Goal: Find specific fact: Find specific fact

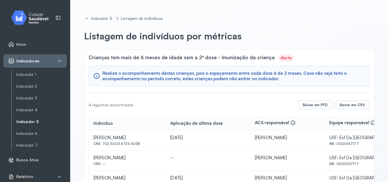
drag, startPoint x: 102, startPoint y: 144, endPoint x: 140, endPoint y: 144, distance: 38.2
click at [140, 144] on div "CNS: 702 5003 4736 6038" at bounding box center [127, 144] width 68 height 4
copy div "702 5003 4736 6038"
click at [350, 23] on div "Indicador 5 Listagem de indivíduos Listagem de indivíduos por métricas Crianças…" at bounding box center [229, 113] width 304 height 212
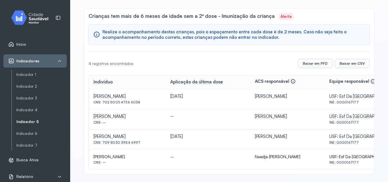
scroll to position [44, 0]
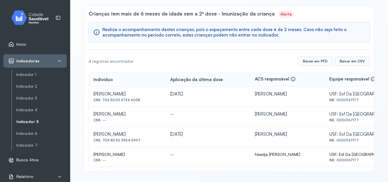
drag, startPoint x: 93, startPoint y: 116, endPoint x: 166, endPoint y: 114, distance: 73.3
click at [166, 114] on td "[PERSON_NAME] Santos CNS: --" at bounding box center [127, 117] width 77 height 20
copy div "[PERSON_NAME]"
click at [28, 120] on link "Indicador 5" at bounding box center [41, 121] width 50 height 5
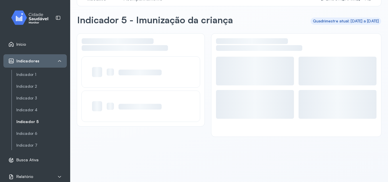
scroll to position [16, 0]
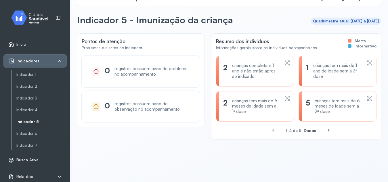
click at [284, 62] on icon at bounding box center [287, 62] width 6 height 7
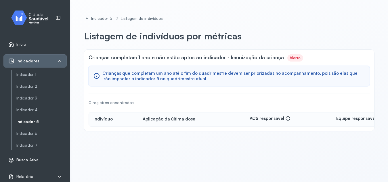
click at [22, 118] on div "Indicador 1 Indicador 2 Indicador 3 Indicador 4 Indicador 5 Indicador 6 Indicad…" at bounding box center [38, 110] width 55 height 80
click at [24, 124] on link "Indicador 5" at bounding box center [41, 121] width 50 height 5
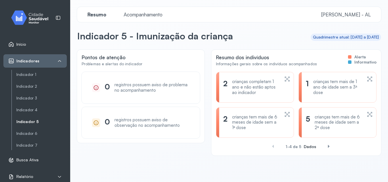
click at [285, 116] on icon at bounding box center [287, 114] width 6 height 7
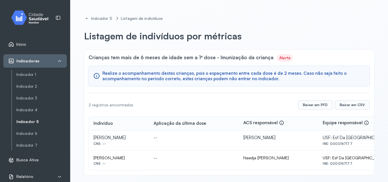
drag, startPoint x: 94, startPoint y: 158, endPoint x: 155, endPoint y: 157, distance: 60.9
click at [144, 157] on div "[PERSON_NAME]" at bounding box center [118, 157] width 51 height 5
copy div "[PERSON_NAME]"
click at [234, 160] on div "--" at bounding box center [193, 157] width 80 height 5
click at [28, 122] on link "Indicador 5" at bounding box center [41, 121] width 50 height 5
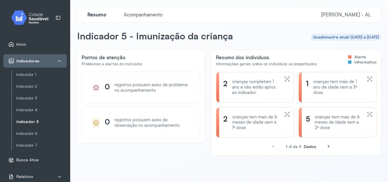
click at [366, 79] on icon at bounding box center [369, 79] width 6 height 7
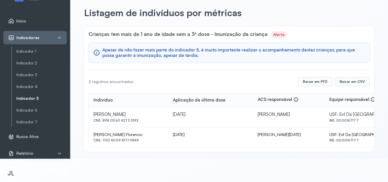
scroll to position [3, 0]
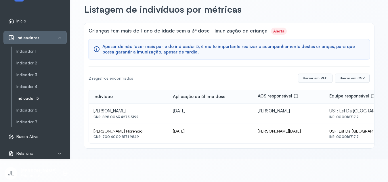
click at [328, 74] on div "Baixar em PFD Baixar em CSV" at bounding box center [334, 78] width 72 height 9
click at [33, 97] on link "Indicador 5" at bounding box center [41, 98] width 50 height 5
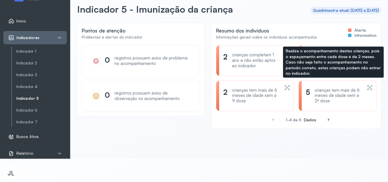
click at [333, 99] on div "crianças tem mais de 6 meses de idade sem a 2ª dose" at bounding box center [337, 96] width 47 height 16
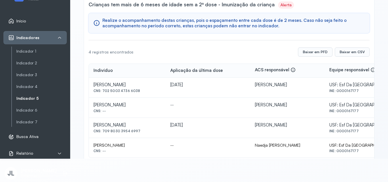
scroll to position [44, 0]
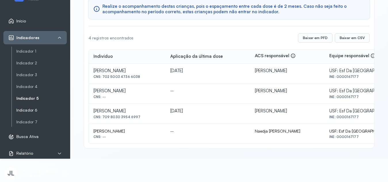
click at [29, 118] on link "Indicador 6" at bounding box center [41, 121] width 50 height 7
click at [30, 122] on link "Indicador 7" at bounding box center [41, 122] width 50 height 5
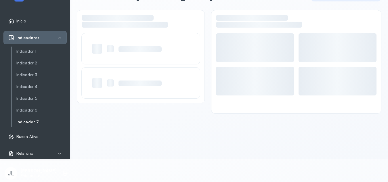
scroll to position [16, 0]
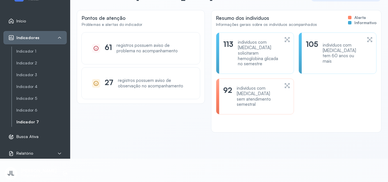
click at [284, 82] on icon at bounding box center [287, 85] width 6 height 7
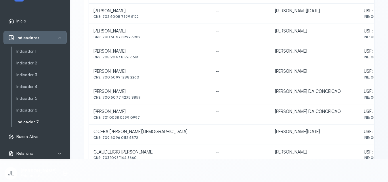
scroll to position [285, 0]
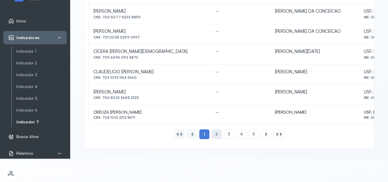
click at [224, 133] on div "2" at bounding box center [229, 134] width 10 height 10
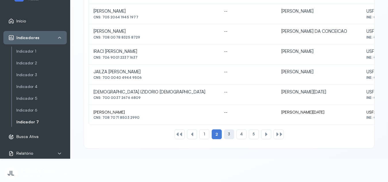
click at [236, 137] on div "3" at bounding box center [241, 134] width 10 height 10
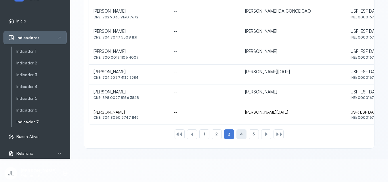
click at [240, 135] on span "4" at bounding box center [241, 134] width 3 height 5
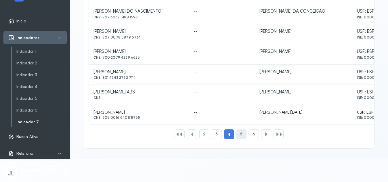
click at [240, 135] on span "5" at bounding box center [241, 134] width 2 height 5
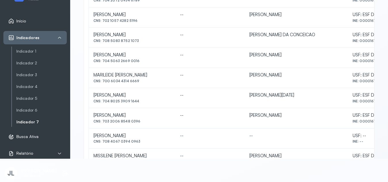
scroll to position [228, 0]
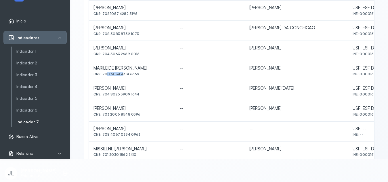
drag, startPoint x: 103, startPoint y: 73, endPoint x: 119, endPoint y: 76, distance: 15.9
drag, startPoint x: 103, startPoint y: 74, endPoint x: 139, endPoint y: 79, distance: 36.1
click at [139, 79] on td "MARILEIDE LAURETINO DE ASSIS CNS: 700 6034 4314 6669" at bounding box center [132, 71] width 87 height 20
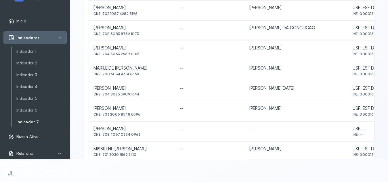
copy div "700 6034 4314 6669"
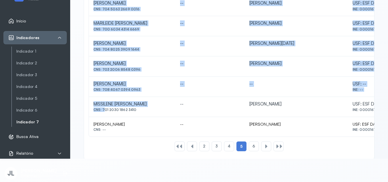
scroll to position [285, 0]
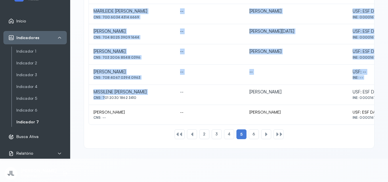
drag, startPoint x: 103, startPoint y: 154, endPoint x: 117, endPoint y: 155, distance: 13.9
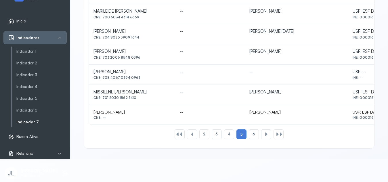
drag, startPoint x: 103, startPoint y: 98, endPoint x: 136, endPoint y: 98, distance: 32.8
copy div "701 2030 1862 3410"
click at [252, 136] on span "6" at bounding box center [253, 134] width 3 height 5
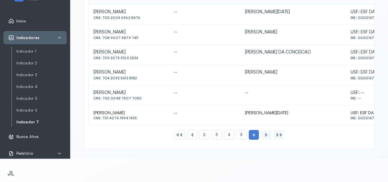
scroll to position [103, 0]
click at [266, 134] on div at bounding box center [266, 134] width 5 height 5
click at [264, 135] on div at bounding box center [266, 134] width 5 height 5
click at [190, 133] on div at bounding box center [192, 134] width 5 height 5
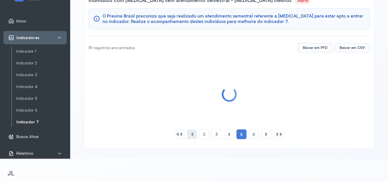
scroll to position [34, 0]
click at [178, 135] on div at bounding box center [180, 134] width 5 height 5
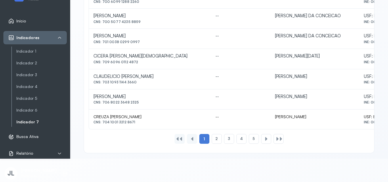
scroll to position [281, 0]
click at [264, 139] on div at bounding box center [266, 138] width 5 height 5
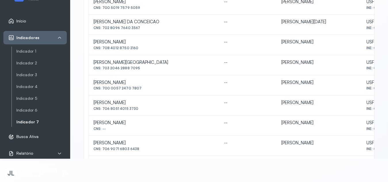
scroll to position [132, 0]
drag, startPoint x: 103, startPoint y: 49, endPoint x: 141, endPoint y: 49, distance: 38.2
copy div "708 4012 8750 2160"
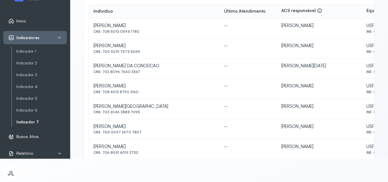
scroll to position [87, 0]
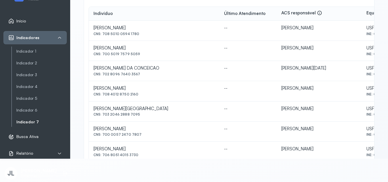
drag, startPoint x: 103, startPoint y: 34, endPoint x: 141, endPoint y: 38, distance: 38.4
click at [141, 38] on td "[PERSON_NAME] CNS: 708 5010 0594 1780" at bounding box center [154, 31] width 130 height 20
copy div "708 5010 0594 1780"
